Goal: Task Accomplishment & Management: Manage account settings

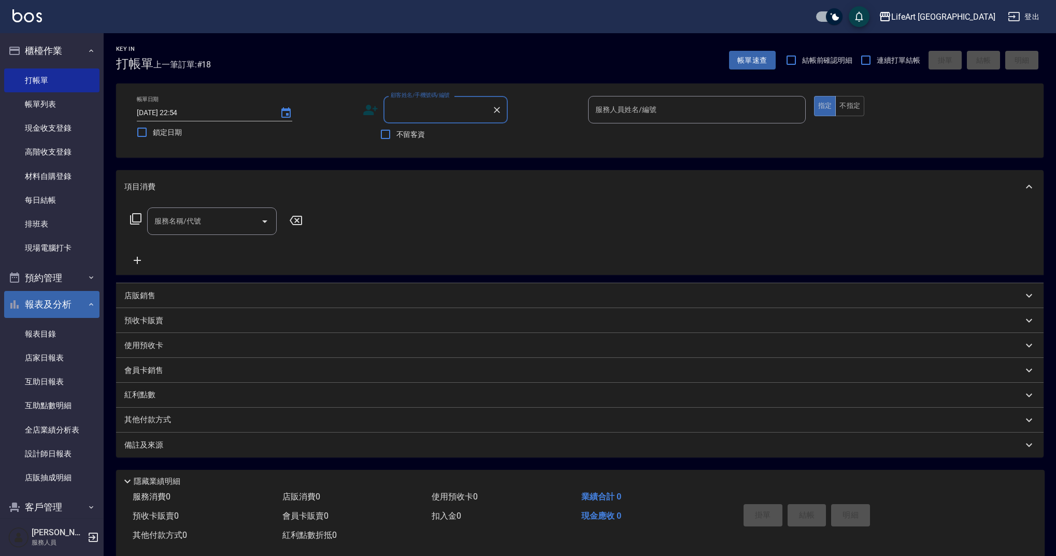
click at [89, 303] on icon "button" at bounding box center [91, 304] width 4 height 3
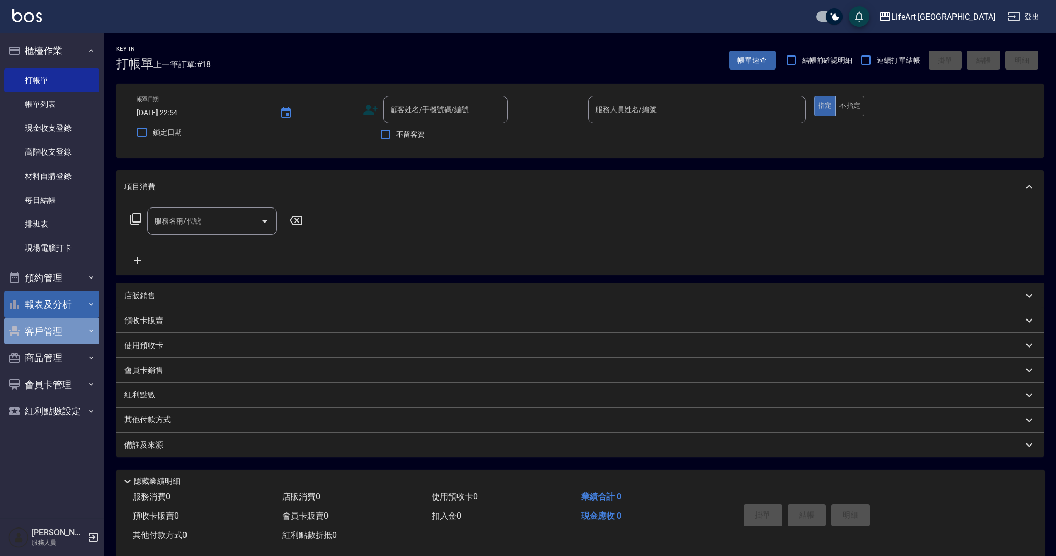
click at [78, 329] on button "客戶管理" at bounding box center [51, 331] width 95 height 27
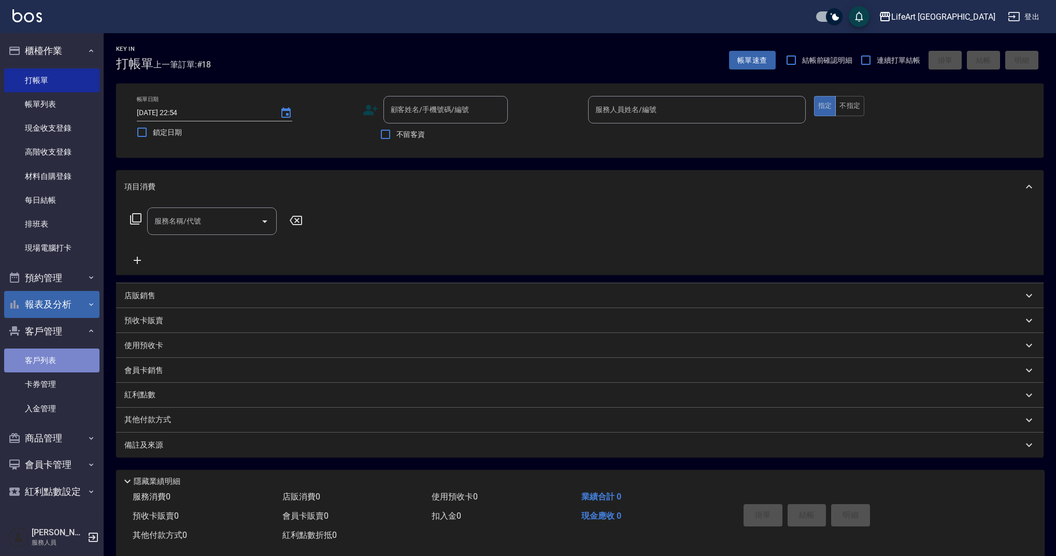
click at [76, 358] on link "客戶列表" at bounding box center [51, 360] width 95 height 24
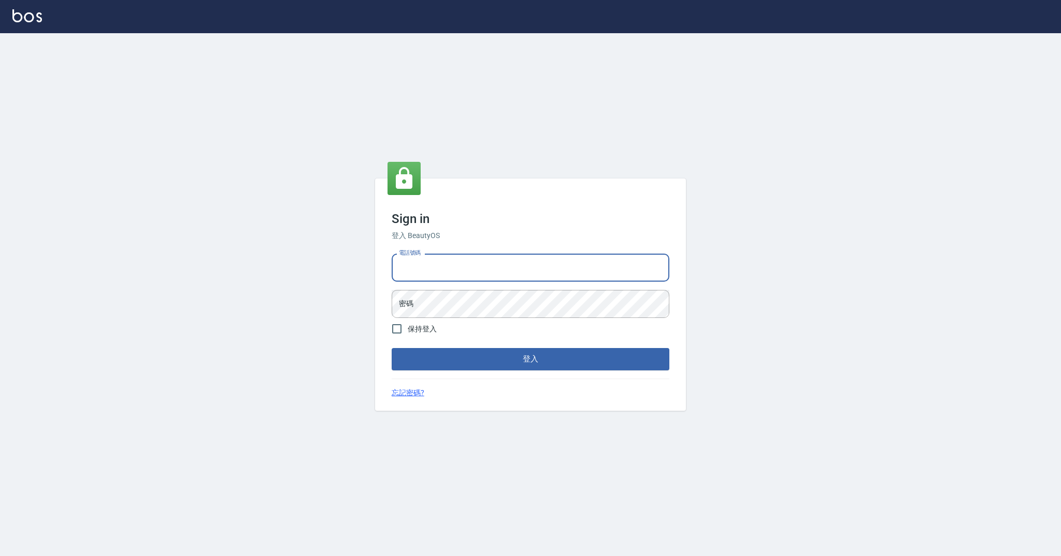
type input "0989368139"
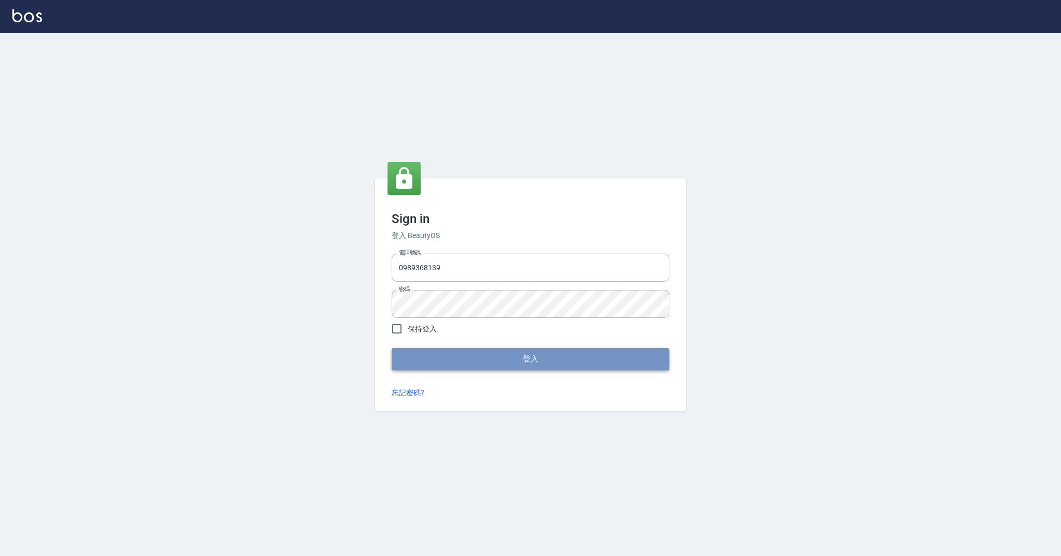
click at [477, 348] on button "登入" at bounding box center [531, 359] width 278 height 22
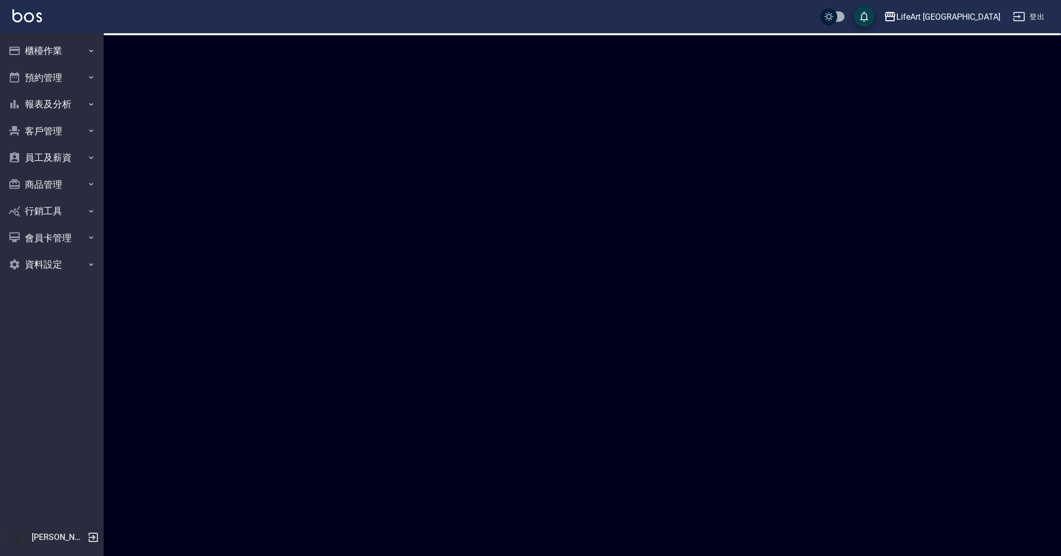
checkbox input "true"
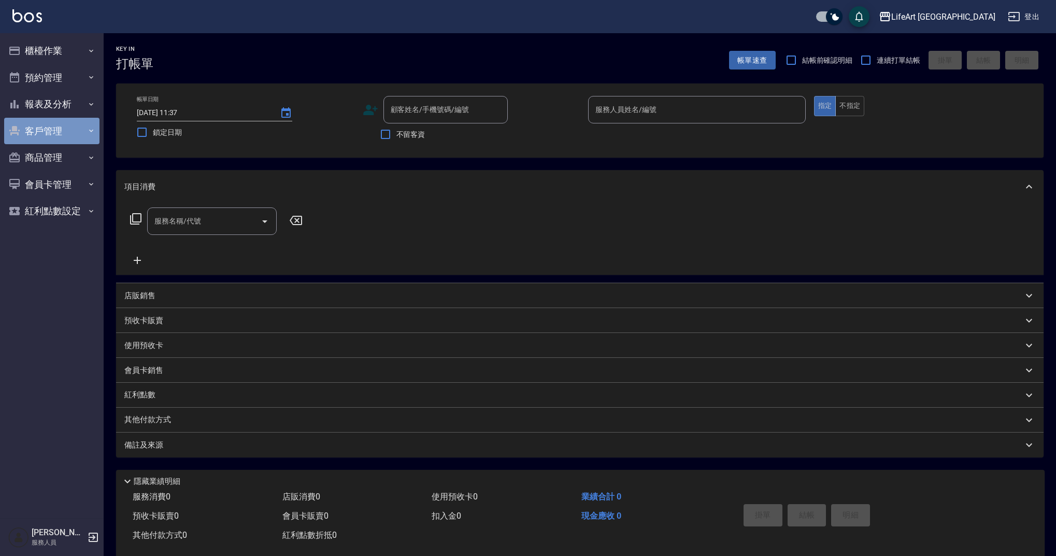
click at [59, 138] on button "客戶管理" at bounding box center [51, 131] width 95 height 27
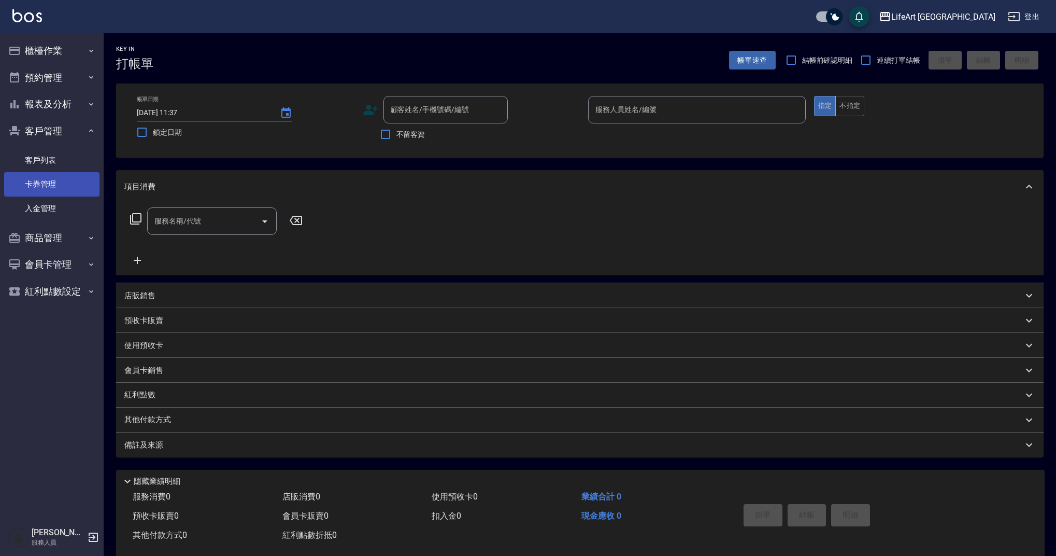
click at [59, 172] on link "卡券管理" at bounding box center [51, 184] width 95 height 24
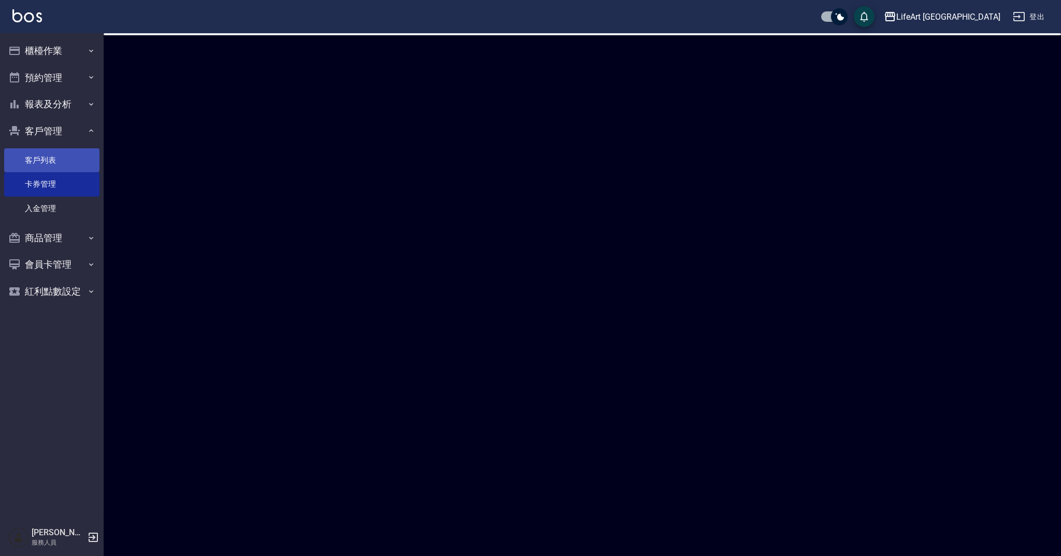
click at [60, 163] on link "客戶列表" at bounding box center [51, 160] width 95 height 24
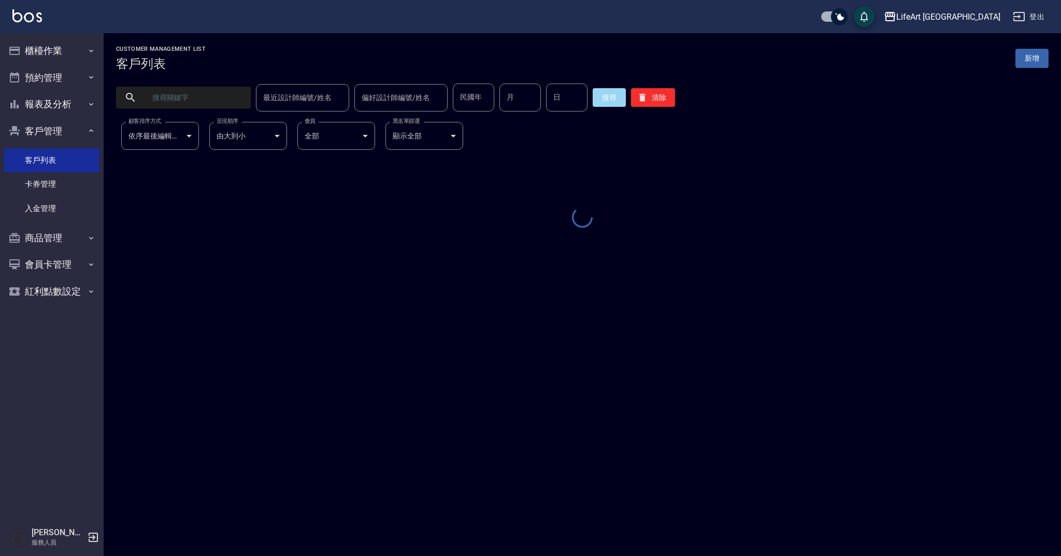
click at [181, 90] on input "text" at bounding box center [193, 97] width 97 height 28
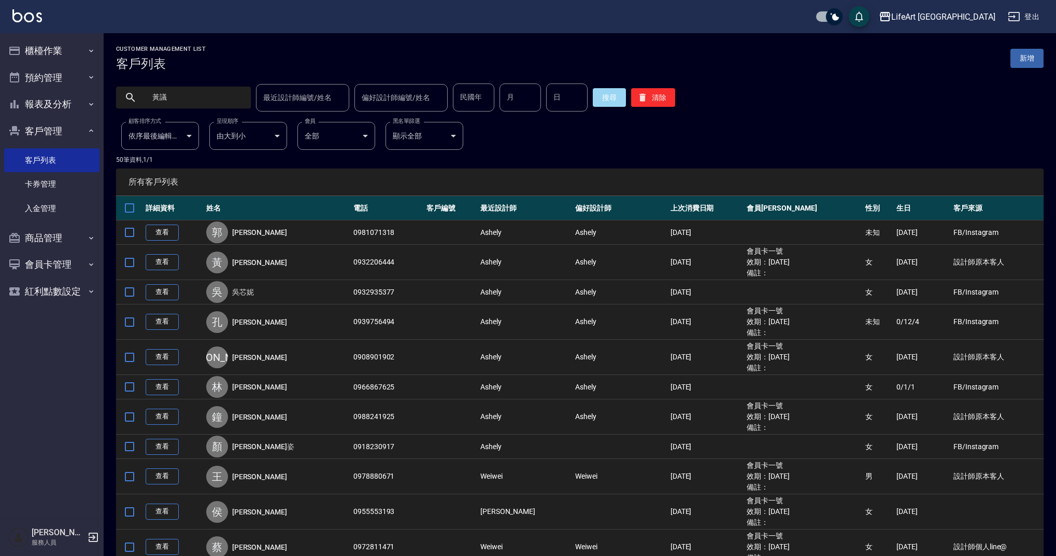
type input "黃議"
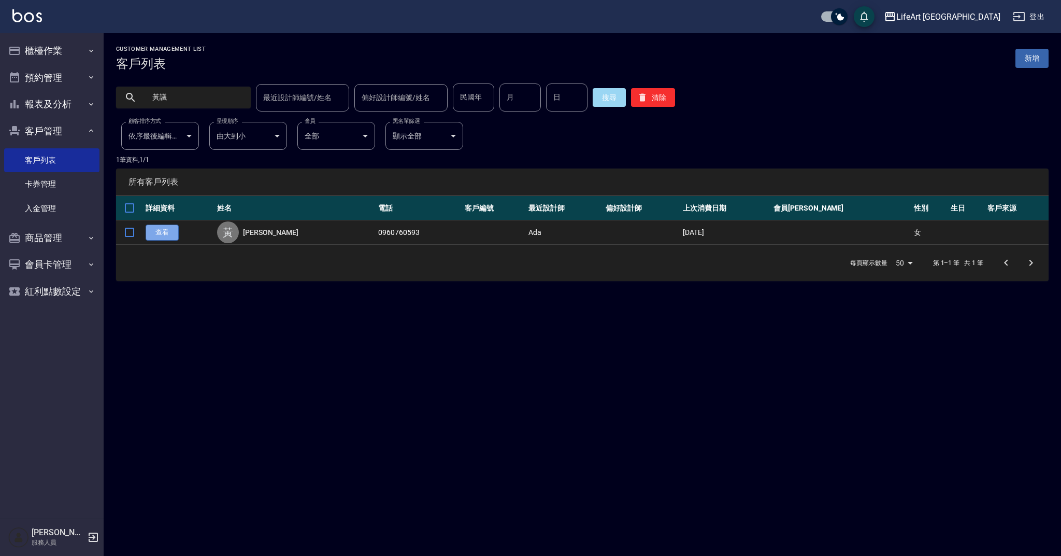
click at [168, 231] on link "查看" at bounding box center [162, 232] width 33 height 16
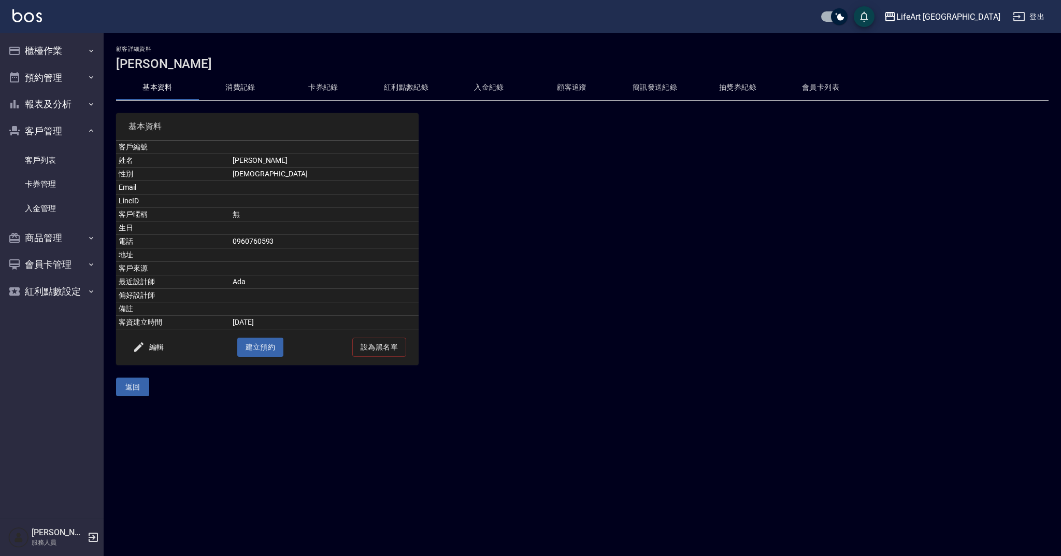
click at [243, 86] on button "消費記錄" at bounding box center [240, 87] width 83 height 25
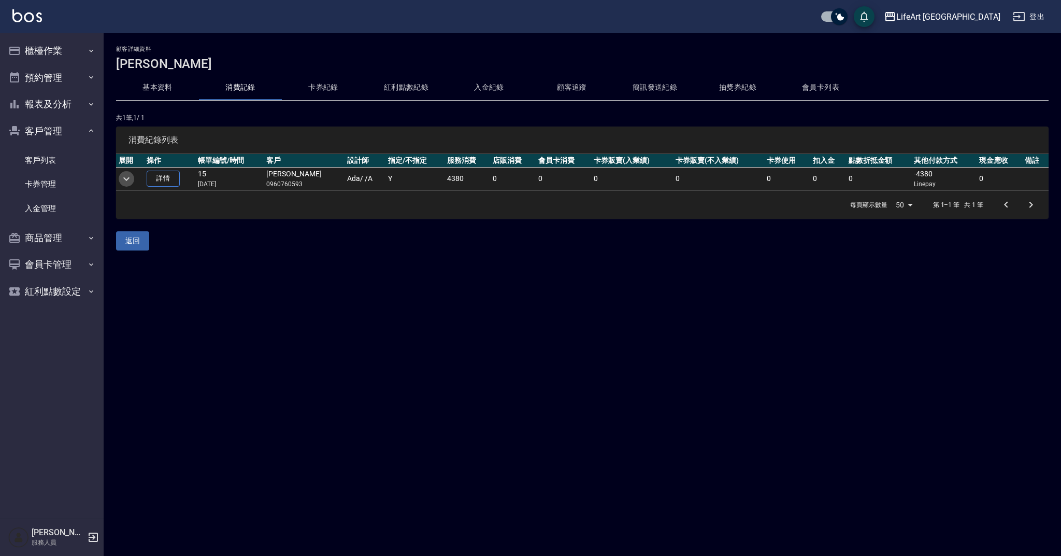
click at [129, 177] on icon "expand row" at bounding box center [126, 179] width 12 height 12
